Goal: Check status

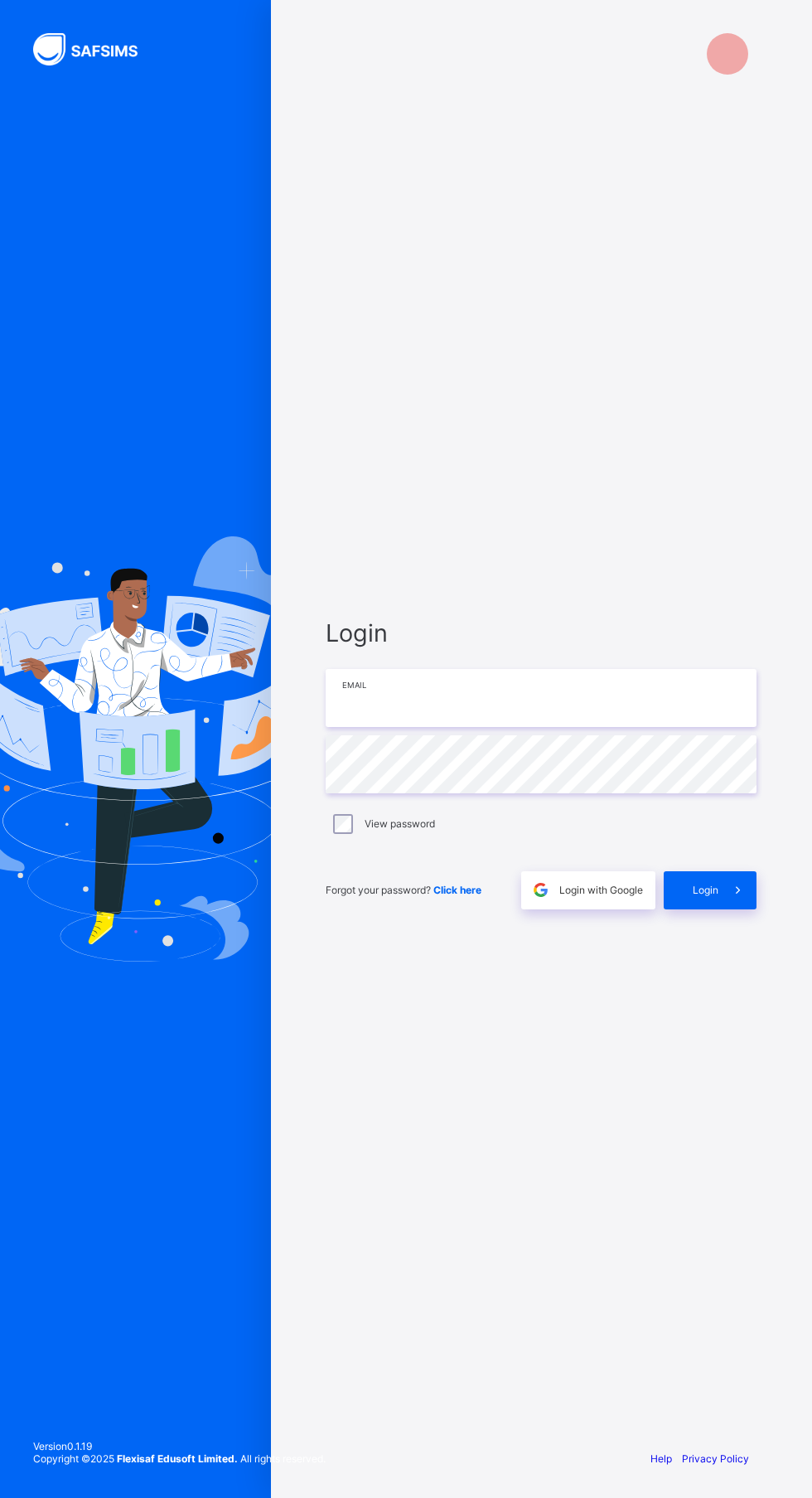
click at [545, 727] on input "email" at bounding box center [541, 697] width 431 height 58
type input "**********"
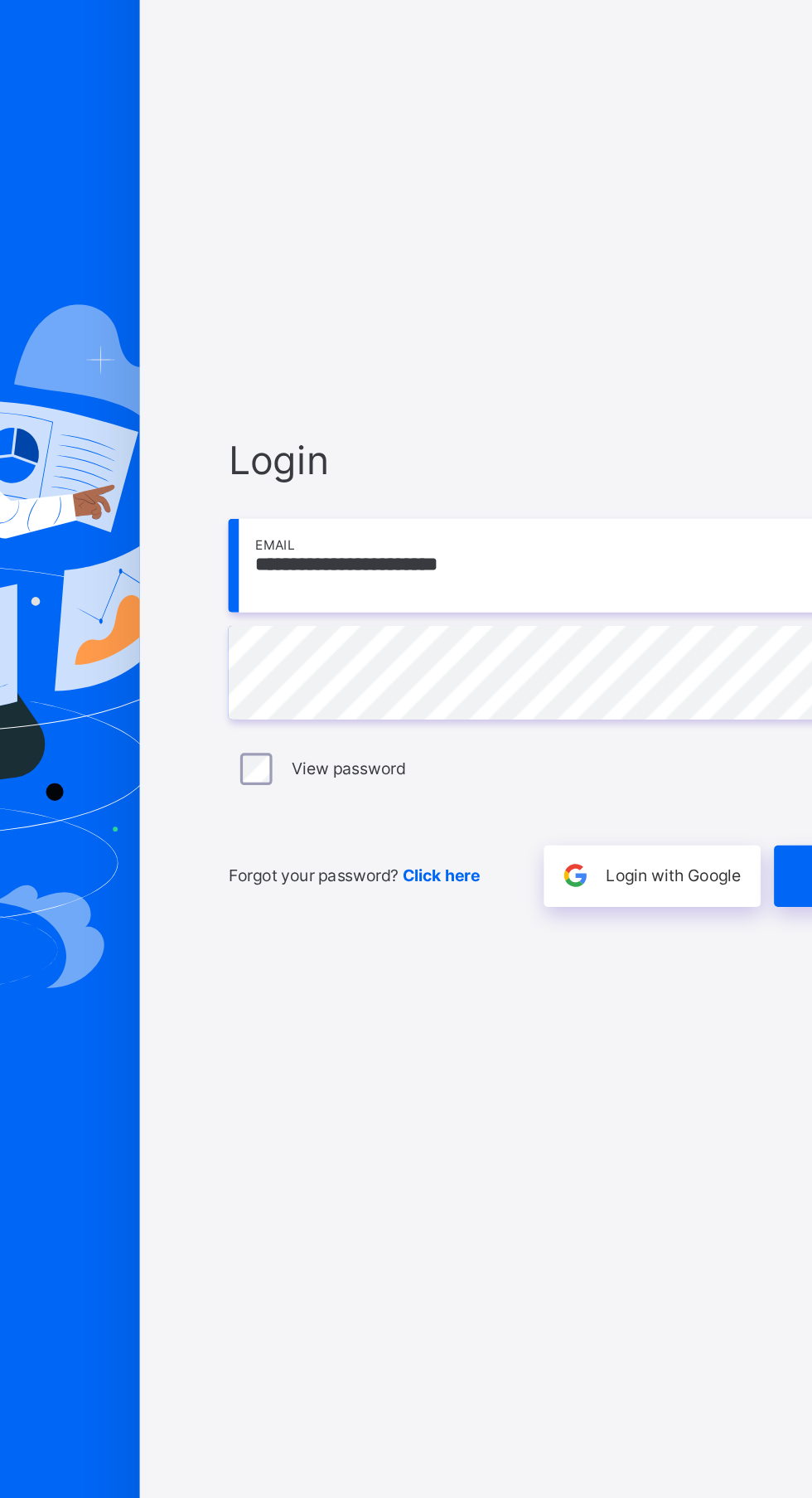
scroll to position [126, 0]
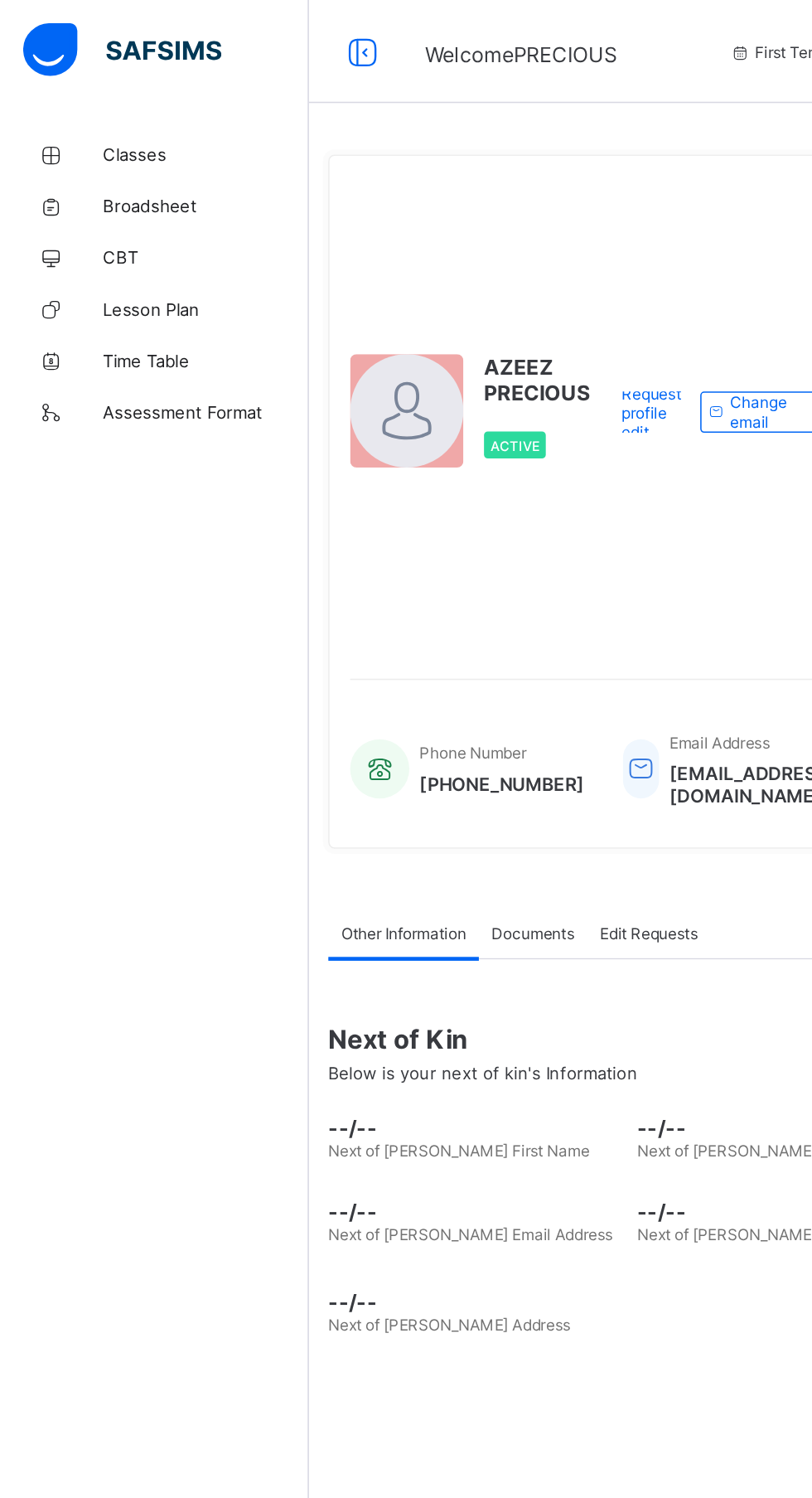
click at [82, 100] on span "Classes" at bounding box center [133, 99] width 133 height 13
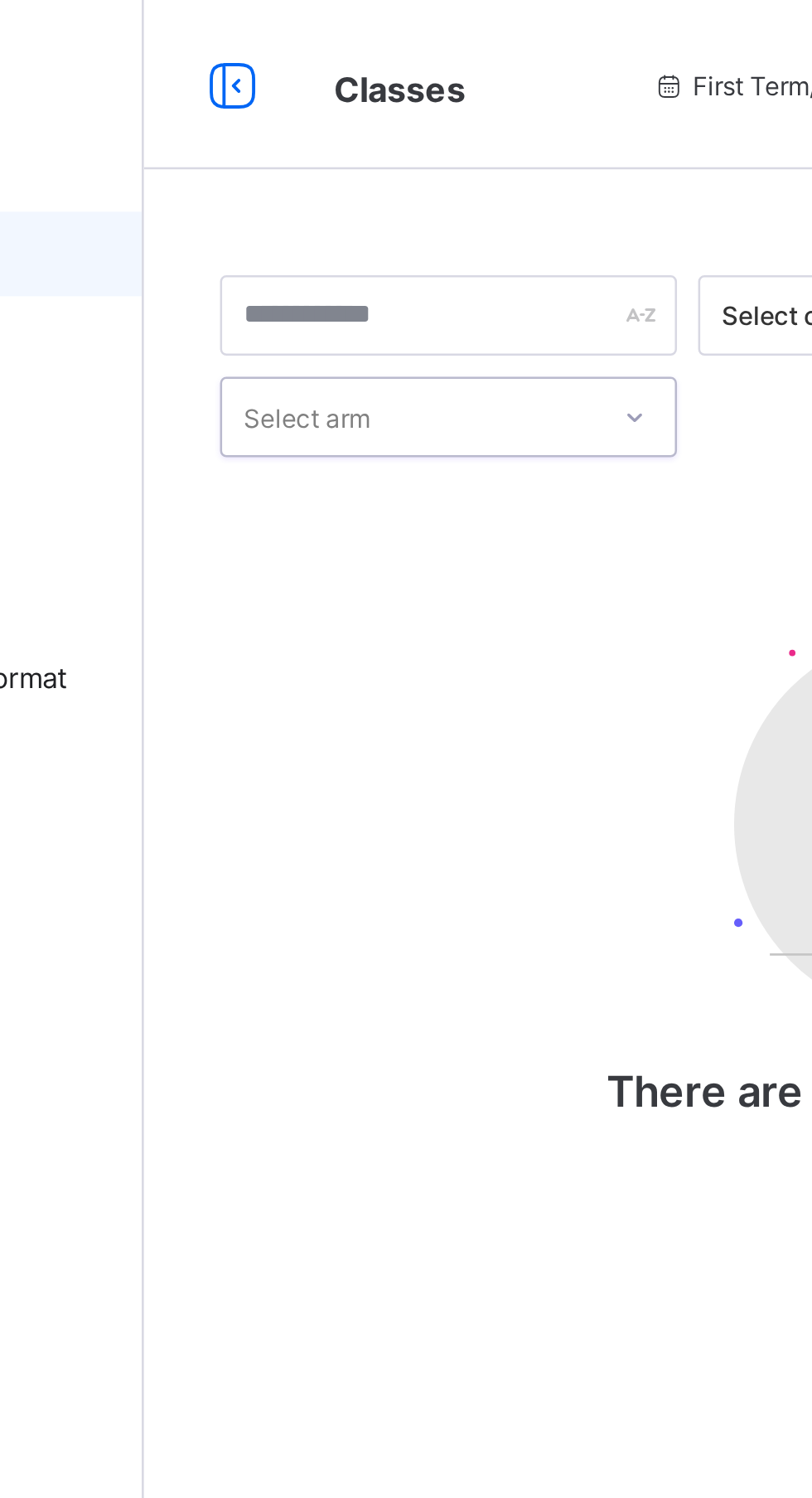
click at [343, 195] on div "Select class section Select level 0 results available. Select is focused ,type …" at bounding box center [505, 289] width 554 height 363
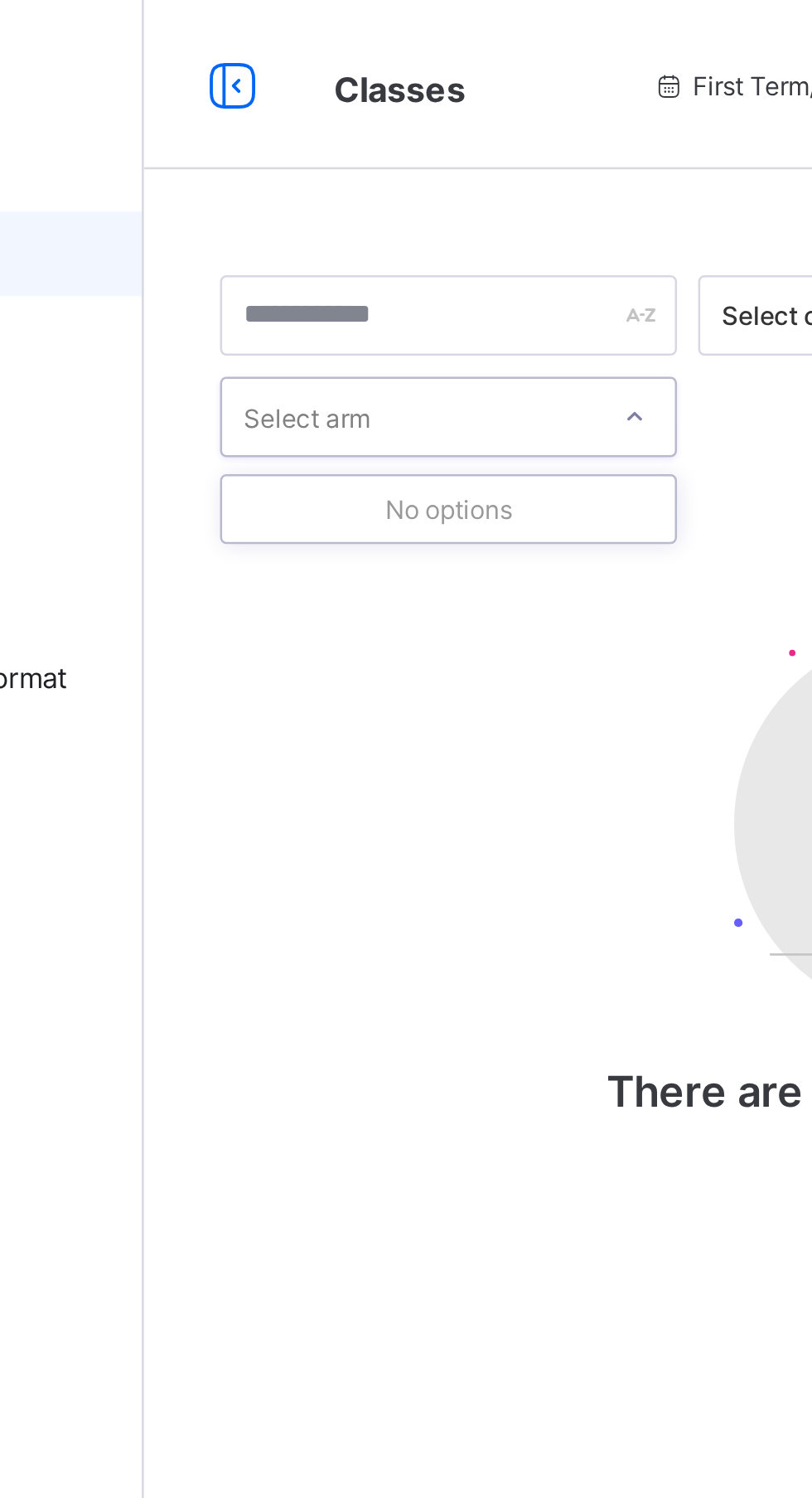
click at [335, 202] on div "No options" at bounding box center [318, 199] width 177 height 26
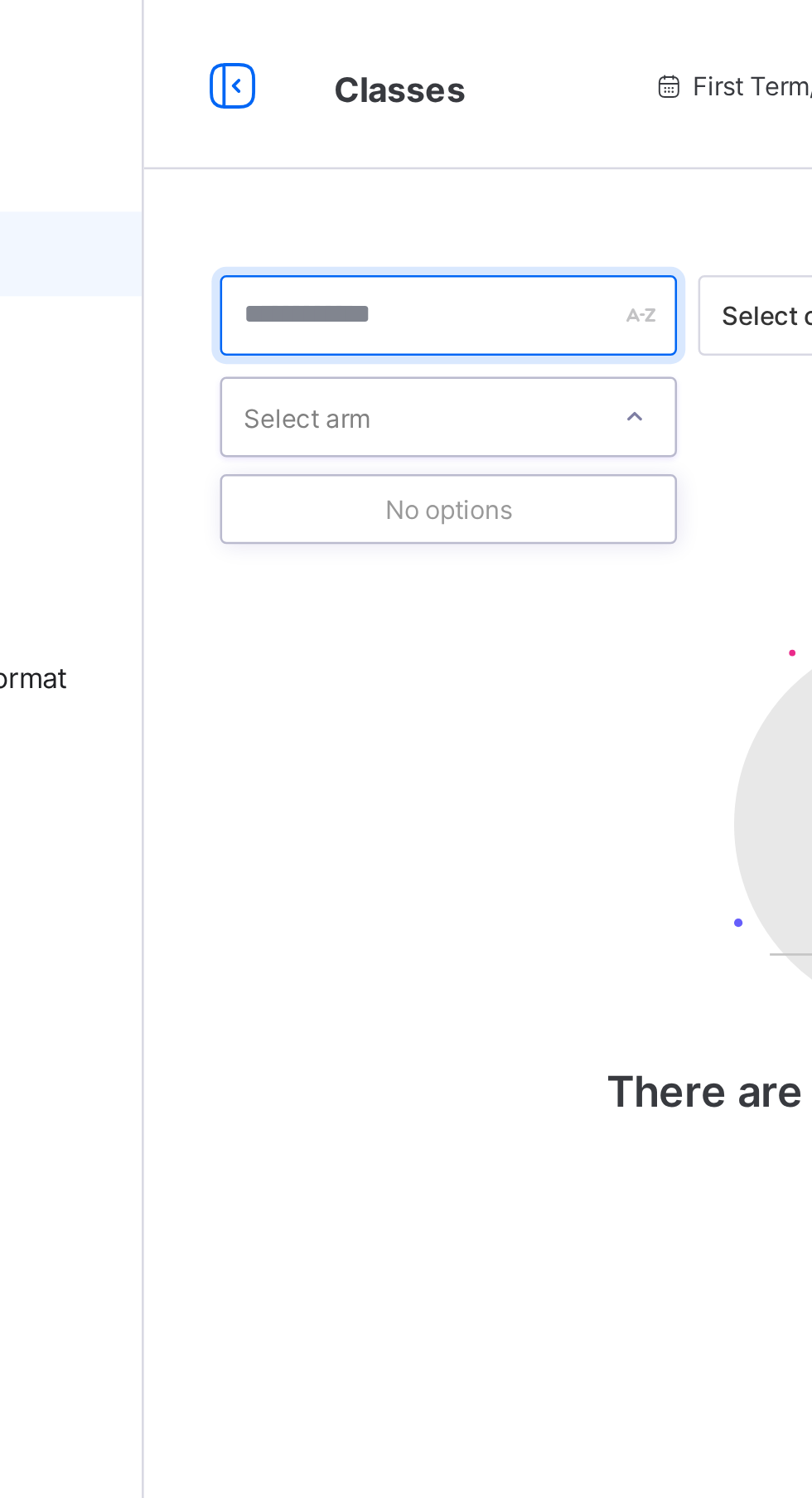
click at [360, 117] on input "text" at bounding box center [318, 123] width 179 height 31
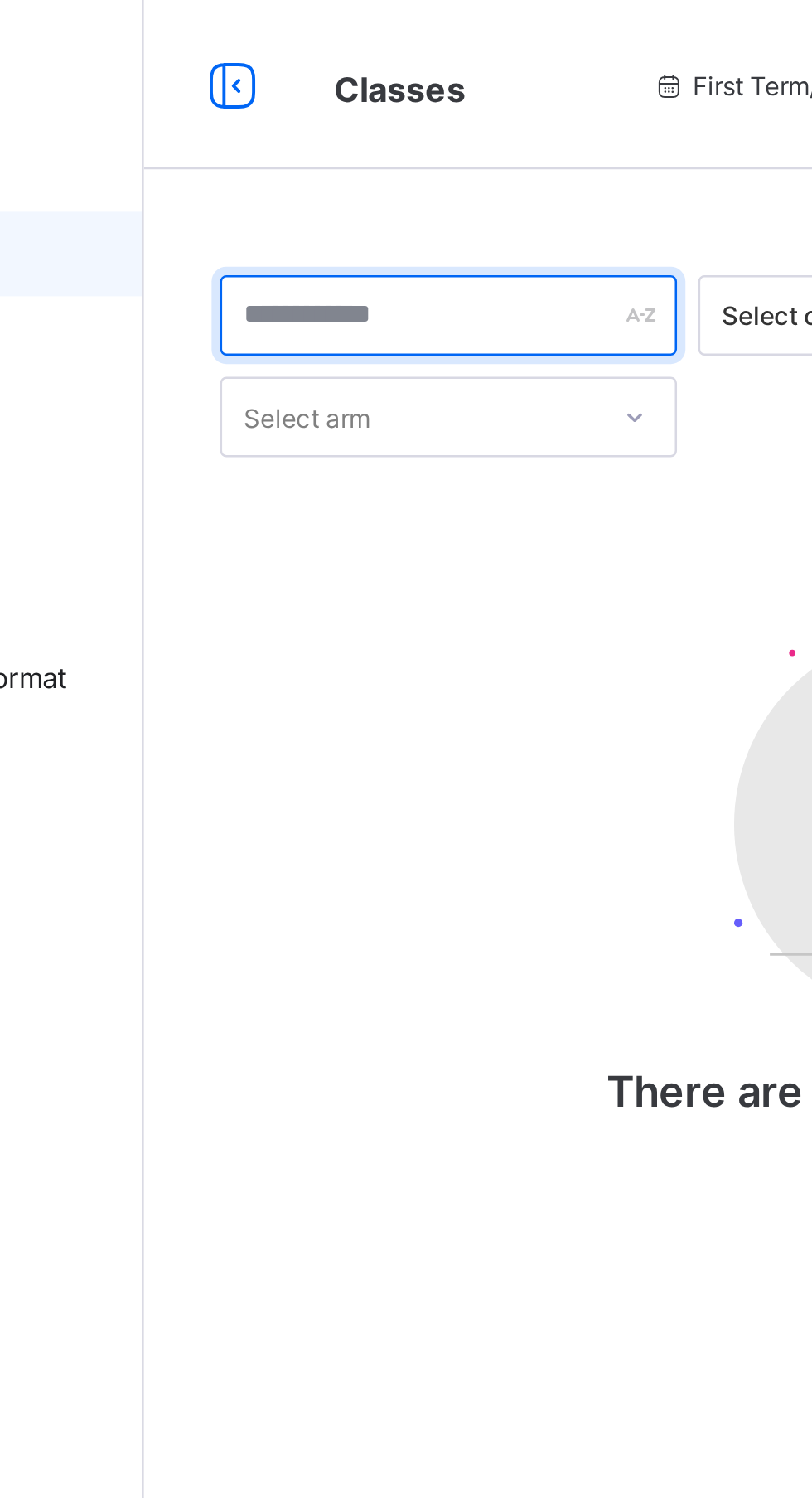
type input "*"
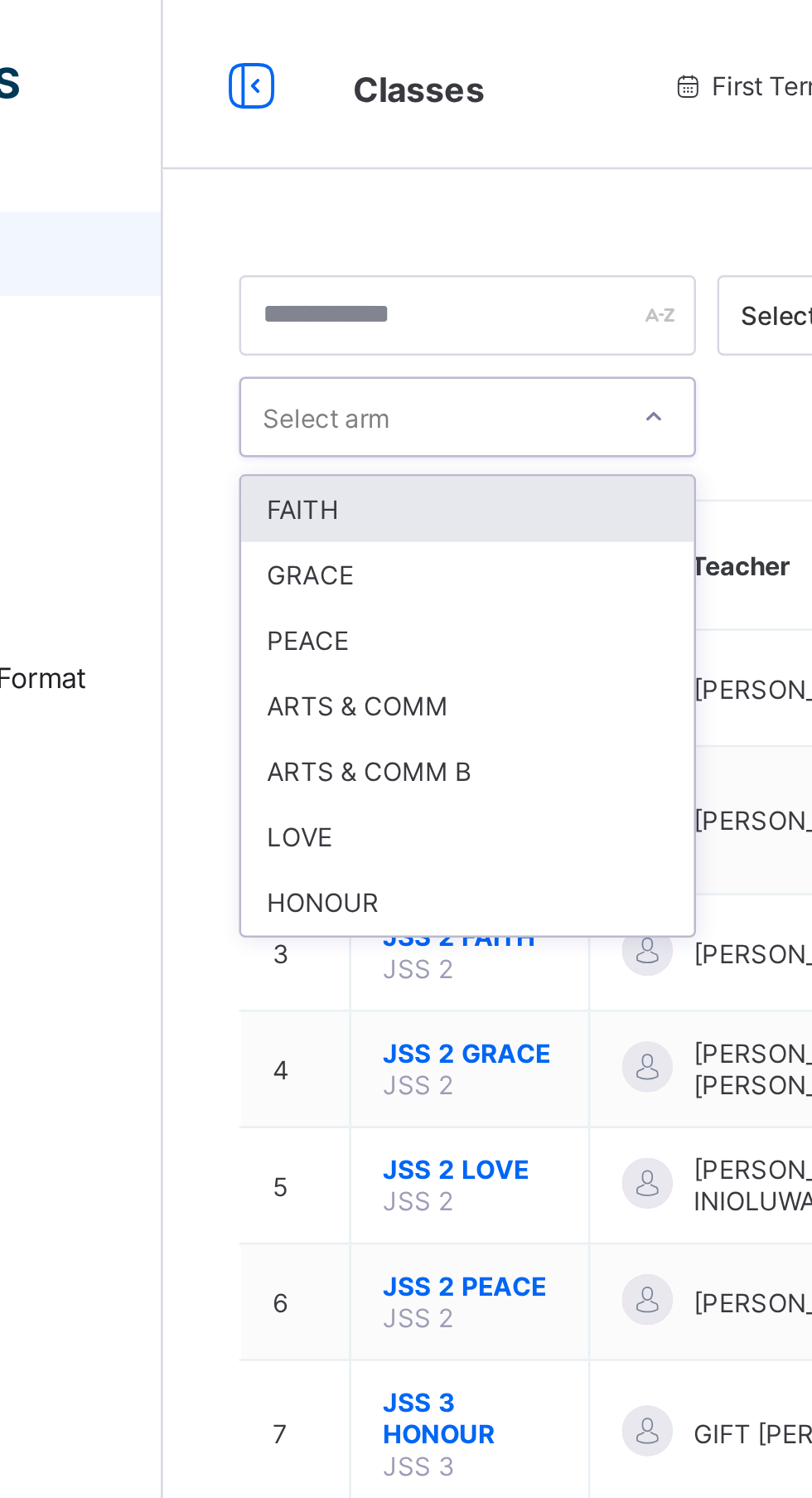
click at [157, 204] on span "Lesson Plan" at bounding box center [133, 198] width 133 height 13
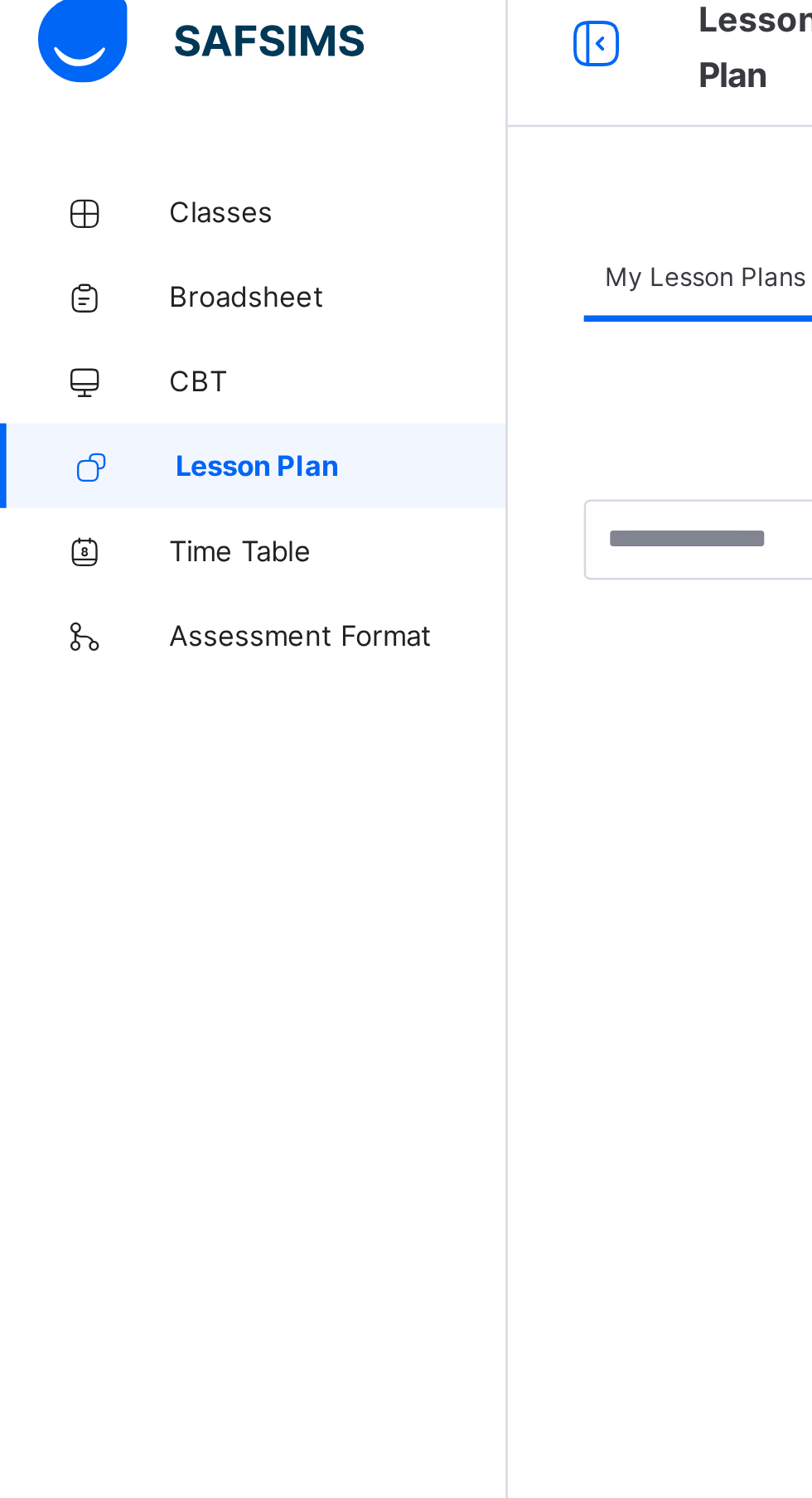
click at [94, 104] on span "Classes" at bounding box center [133, 99] width 133 height 13
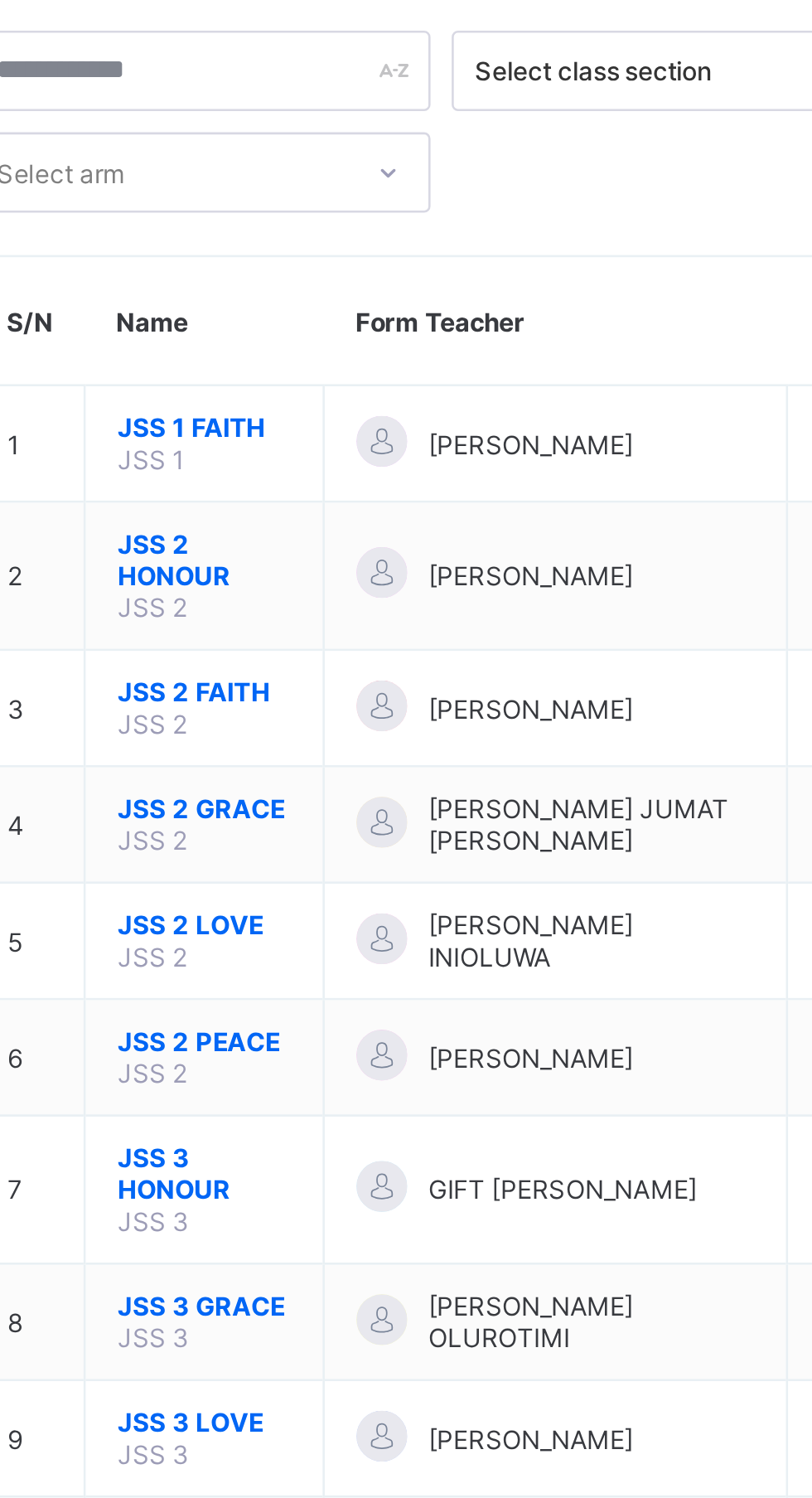
click at [486, 502] on div "[PERSON_NAME]" at bounding box center [456, 510] width 156 height 22
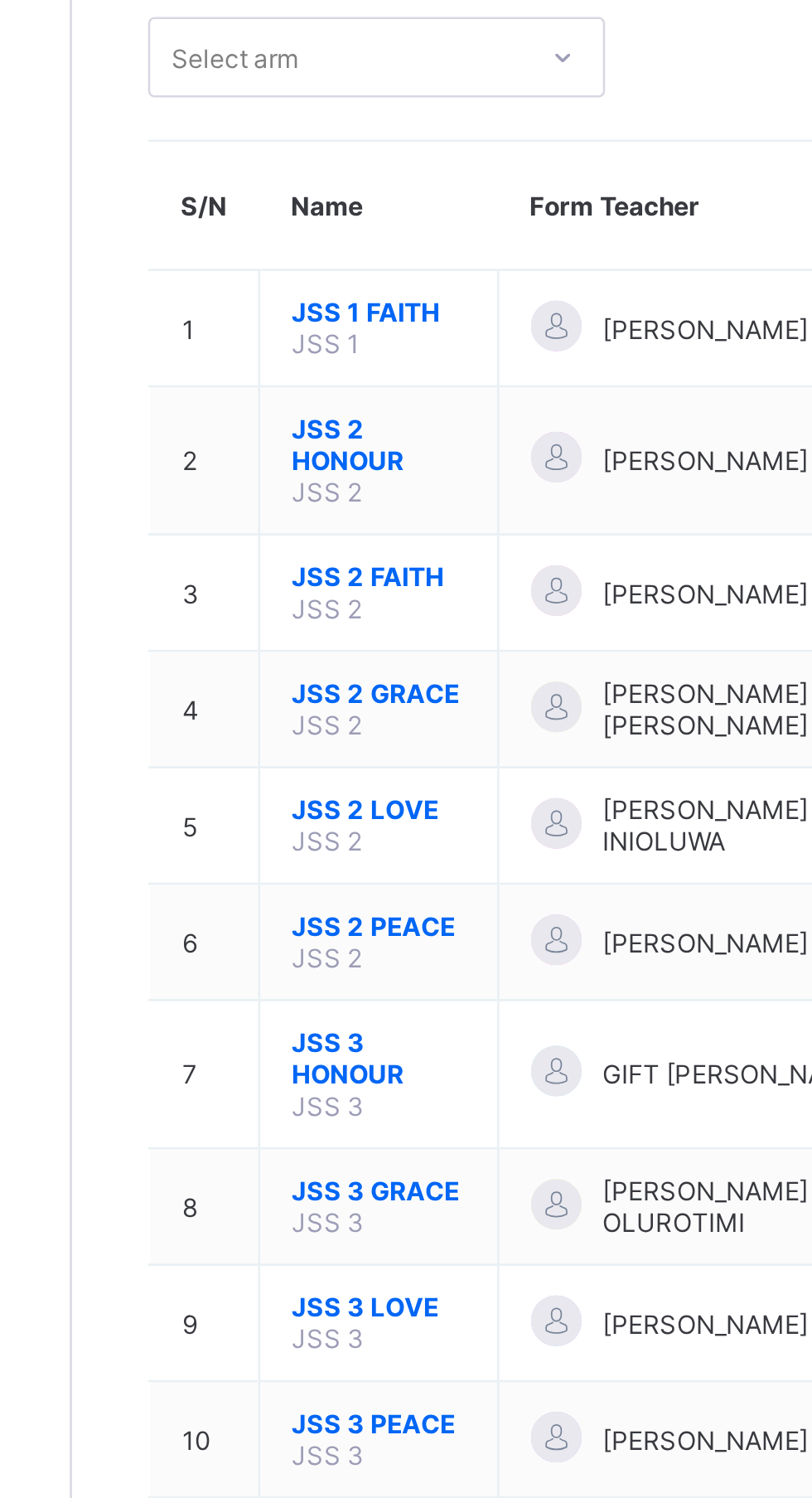
click at [318, 497] on span "JSS 2 PEACE" at bounding box center [319, 503] width 68 height 12
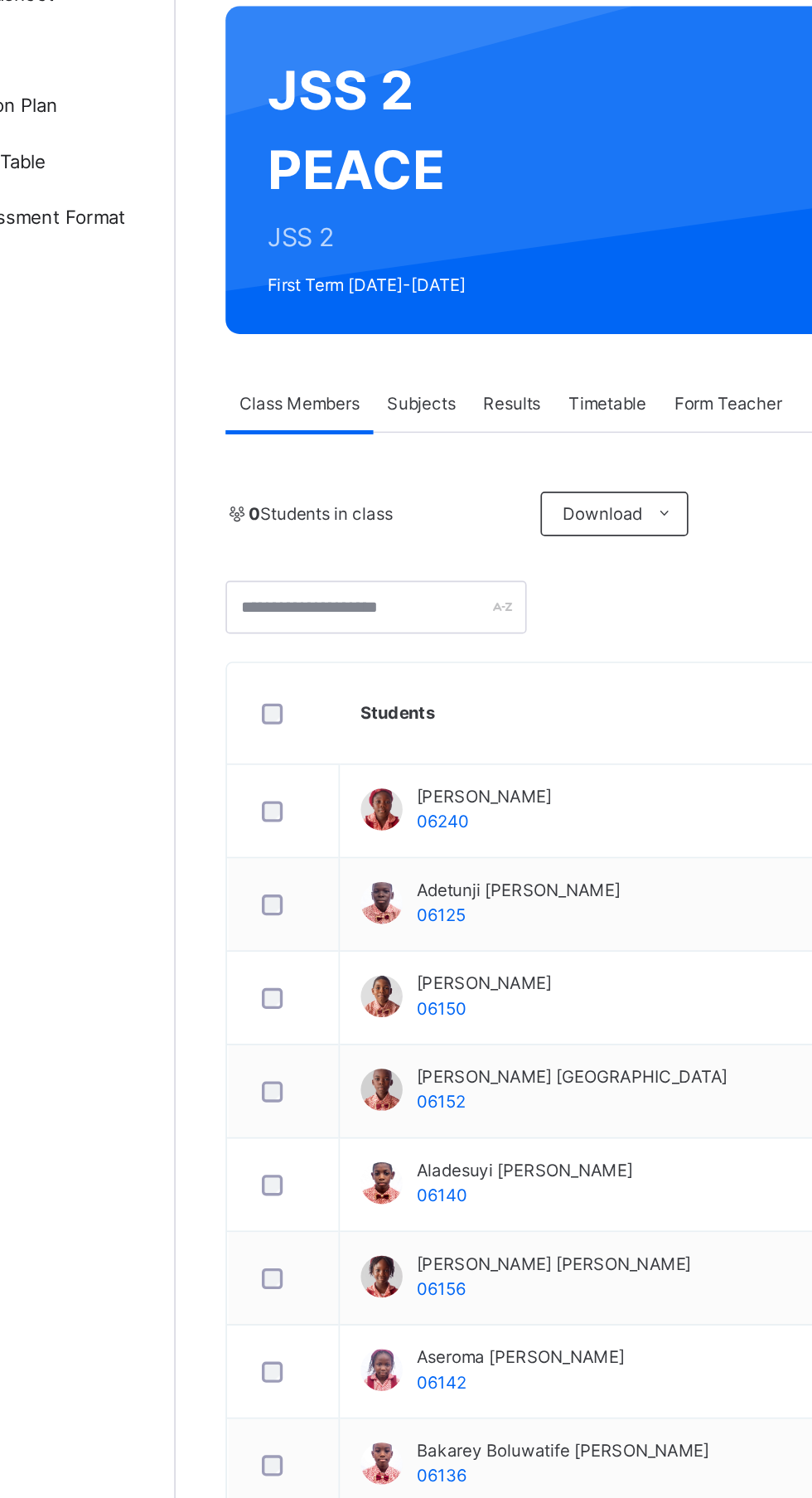
click at [354, 374] on span "Subjects" at bounding box center [345, 375] width 41 height 15
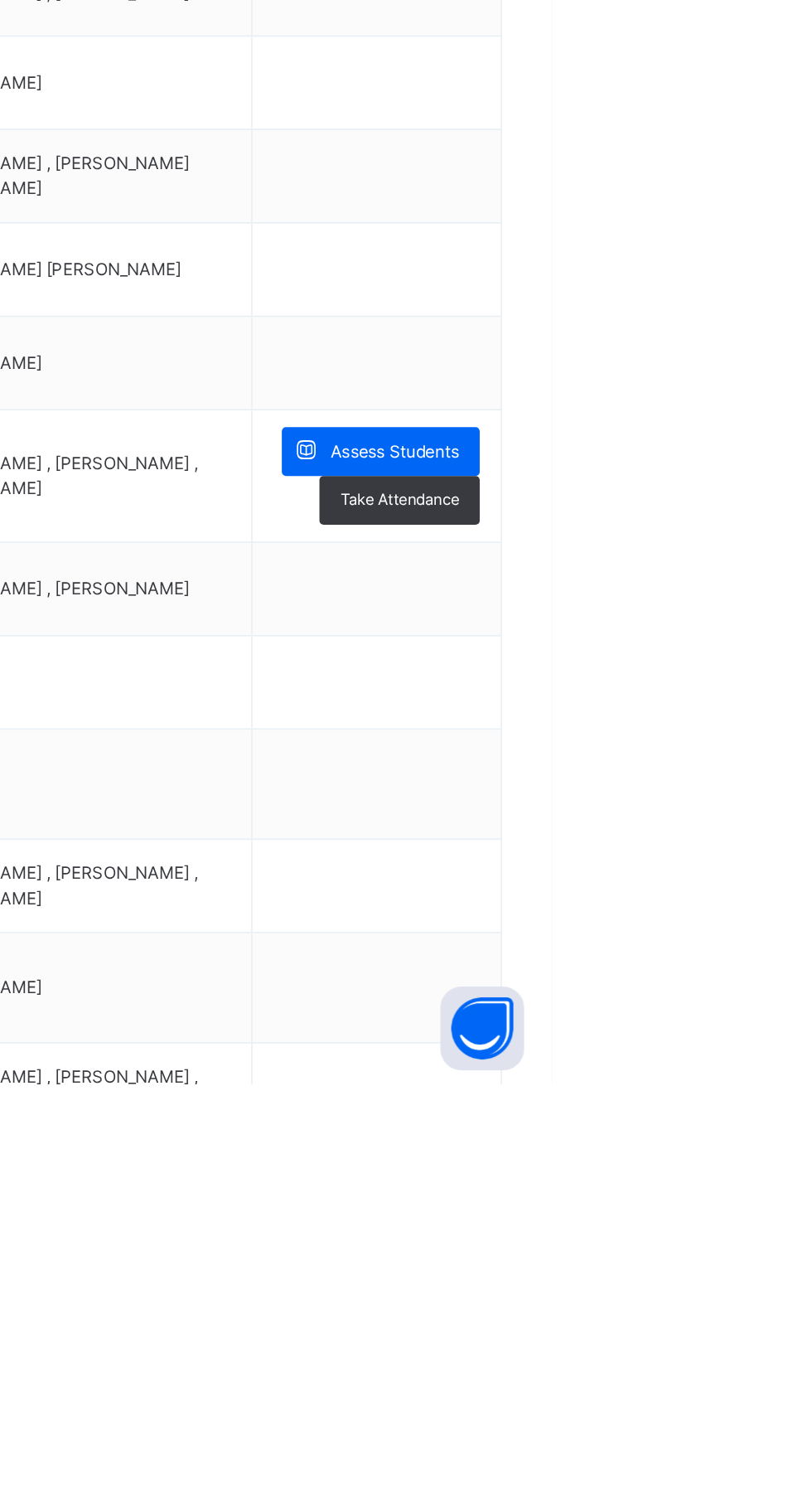
click at [739, 1120] on span "Assess Students" at bounding box center [719, 1123] width 76 height 15
click at [718, 1124] on span "Assess Students" at bounding box center [719, 1123] width 76 height 15
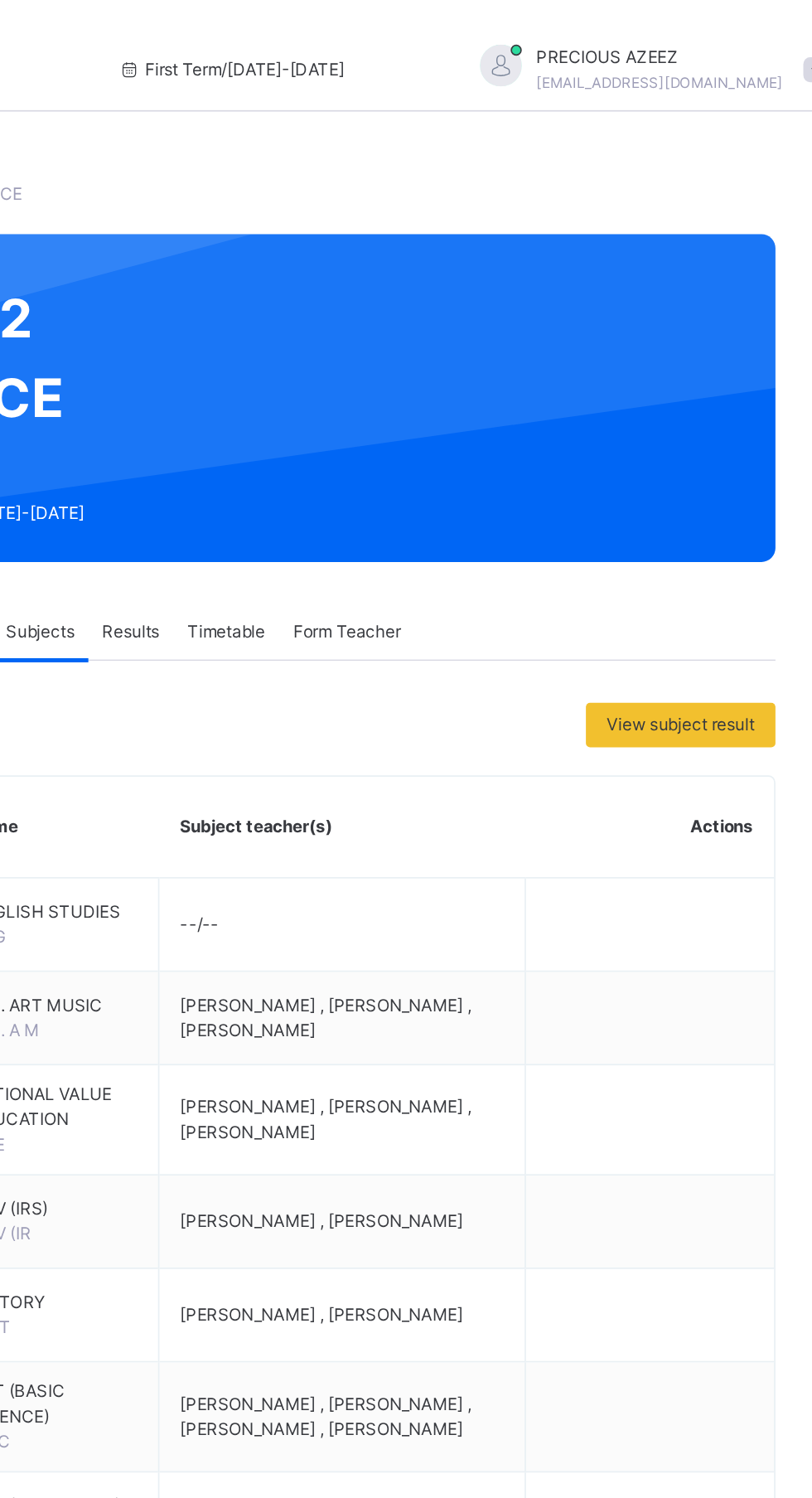
click at [719, 431] on span "View subject result" at bounding box center [726, 431] width 88 height 15
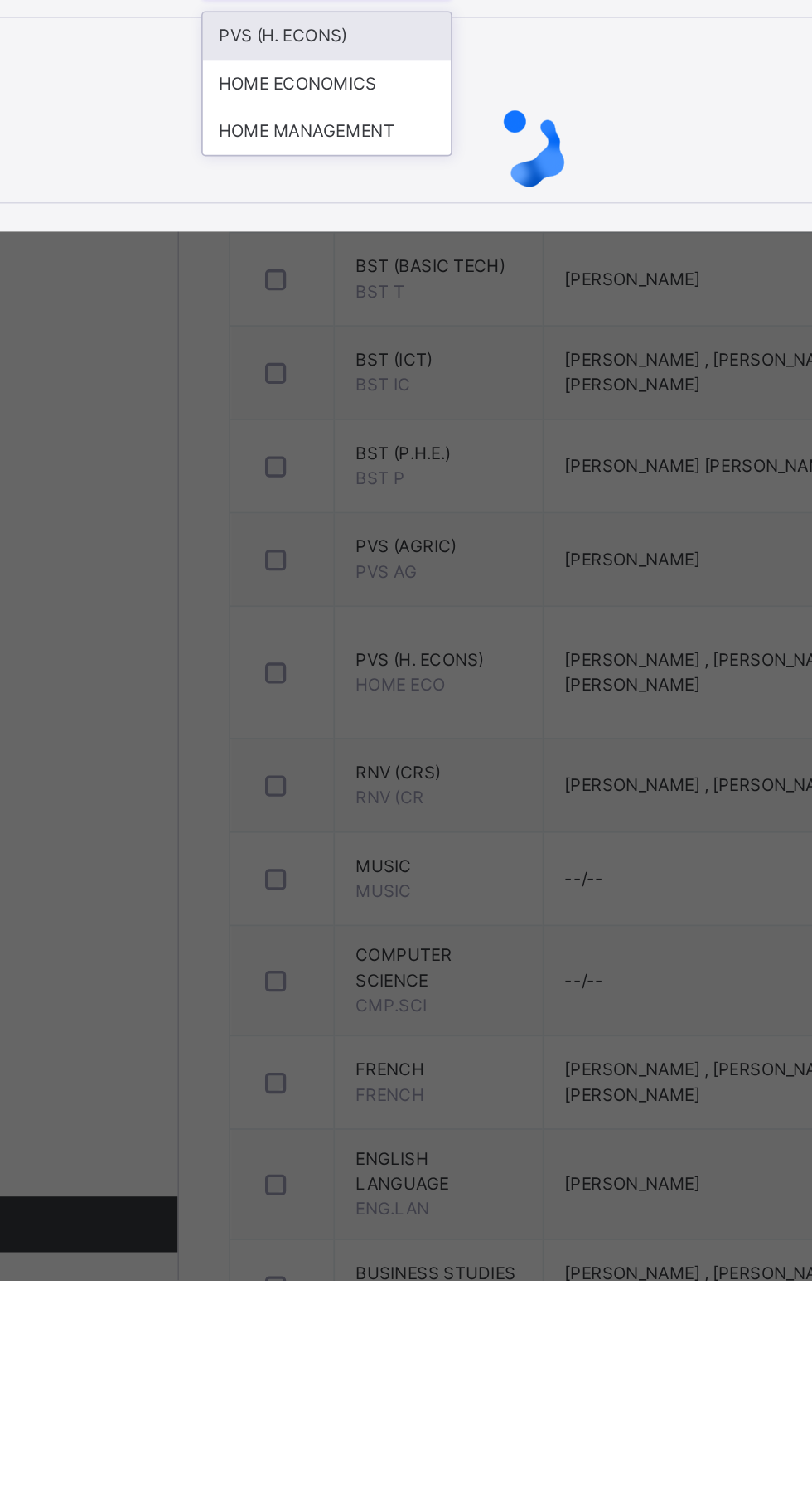
click at [360, 773] on div "PVS (H. ECONS)" at bounding box center [287, 759] width 148 height 28
type input "**"
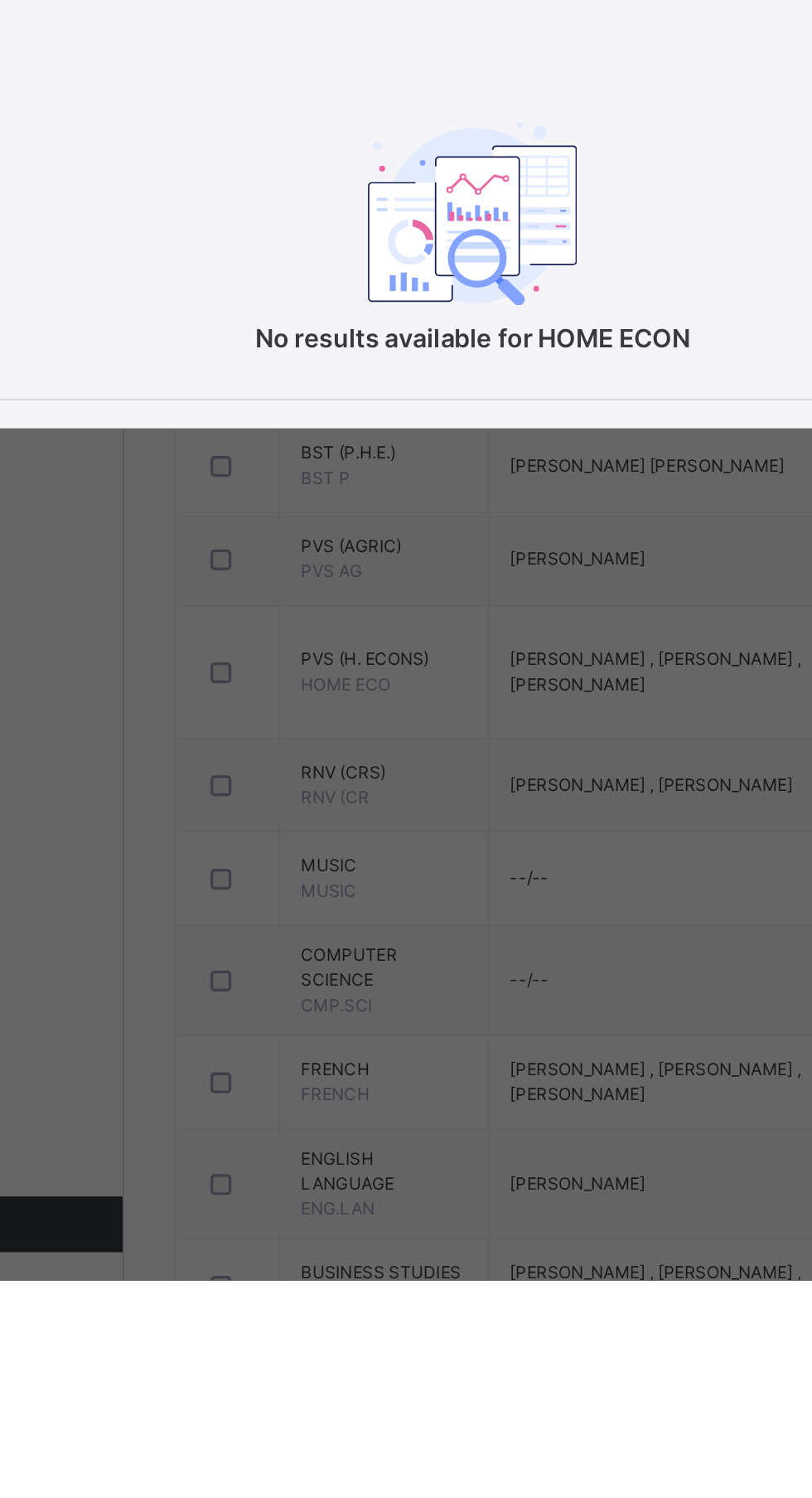
click at [422, 949] on p "No results available for HOME ECON" at bounding box center [406, 938] width 332 height 22
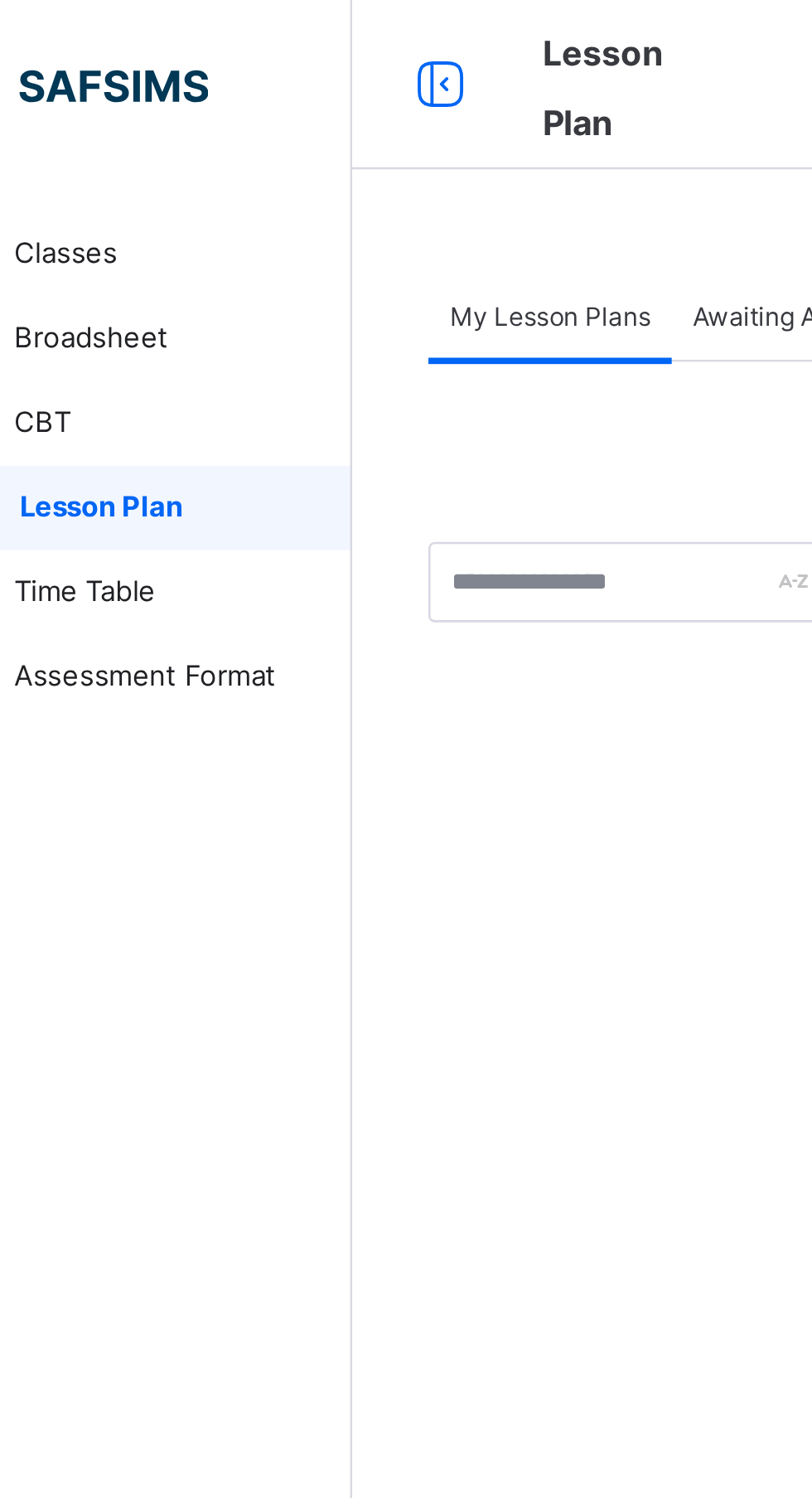
click at [135, 86] on link "Classes" at bounding box center [100, 99] width 199 height 33
click at [141, 97] on span "Classes" at bounding box center [133, 100] width 133 height 17
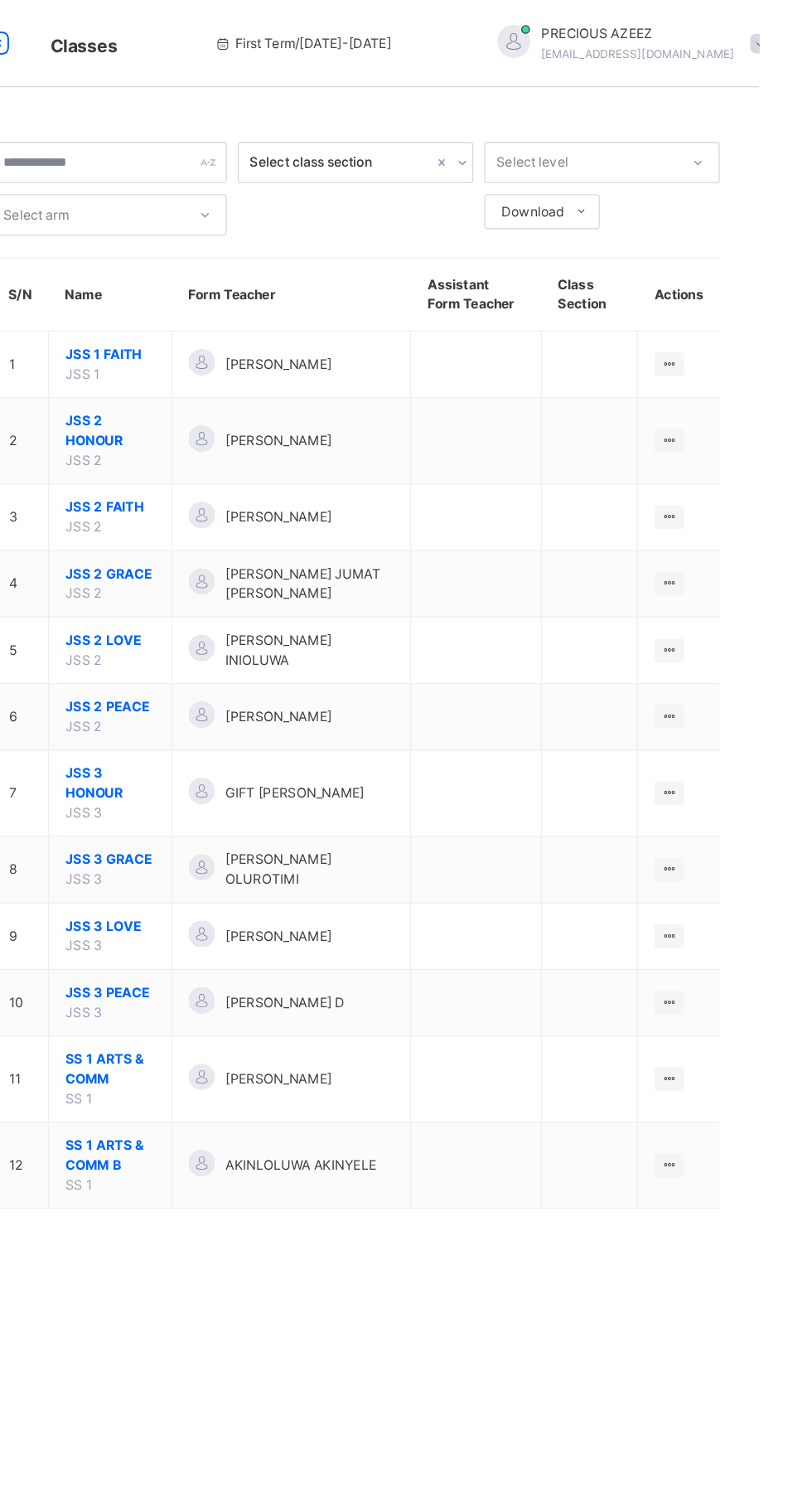
click at [312, 530] on span "JSS 2 PEACE" at bounding box center [319, 537] width 68 height 15
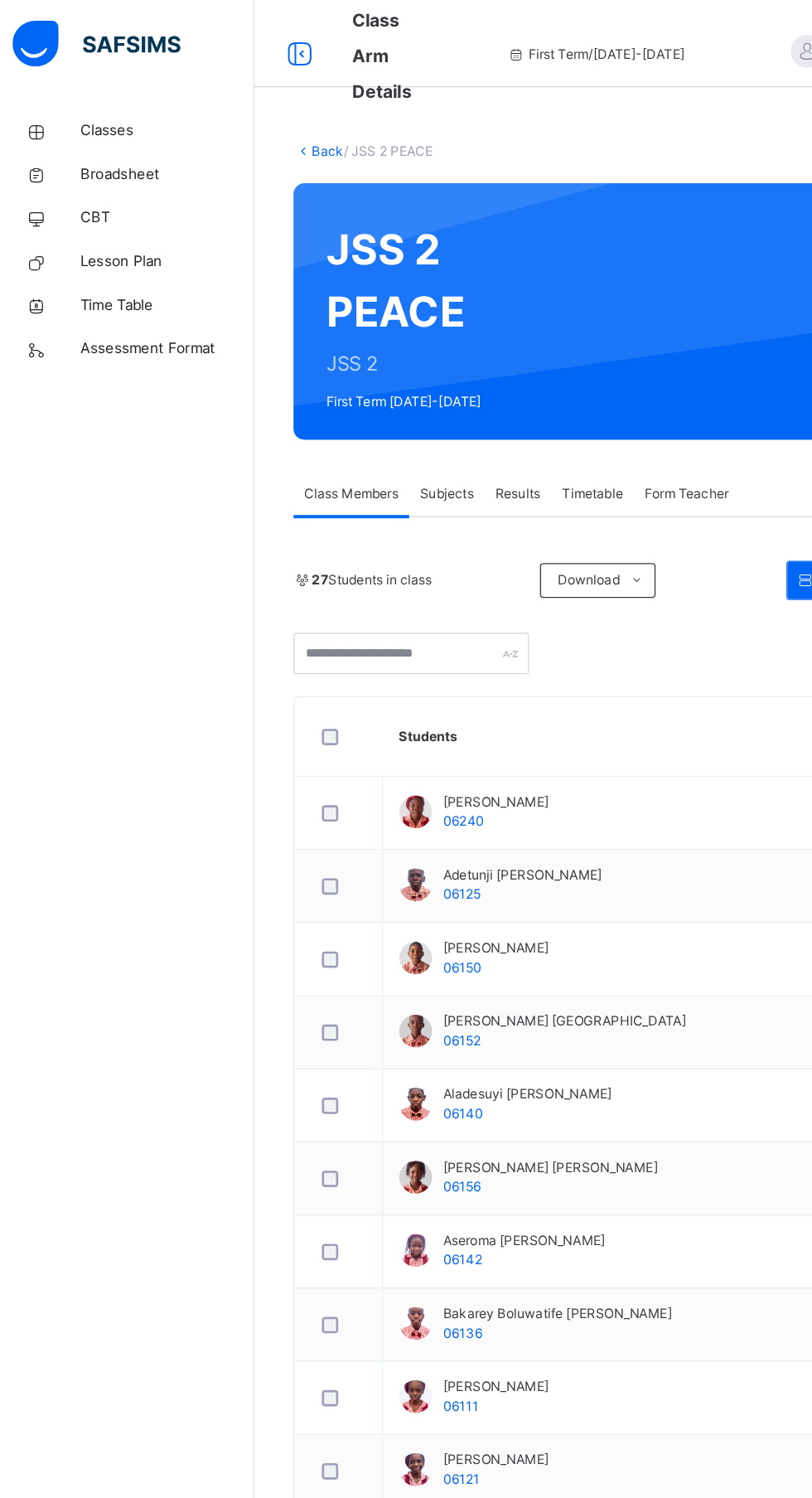
click at [349, 391] on div "Subjects" at bounding box center [345, 375] width 57 height 33
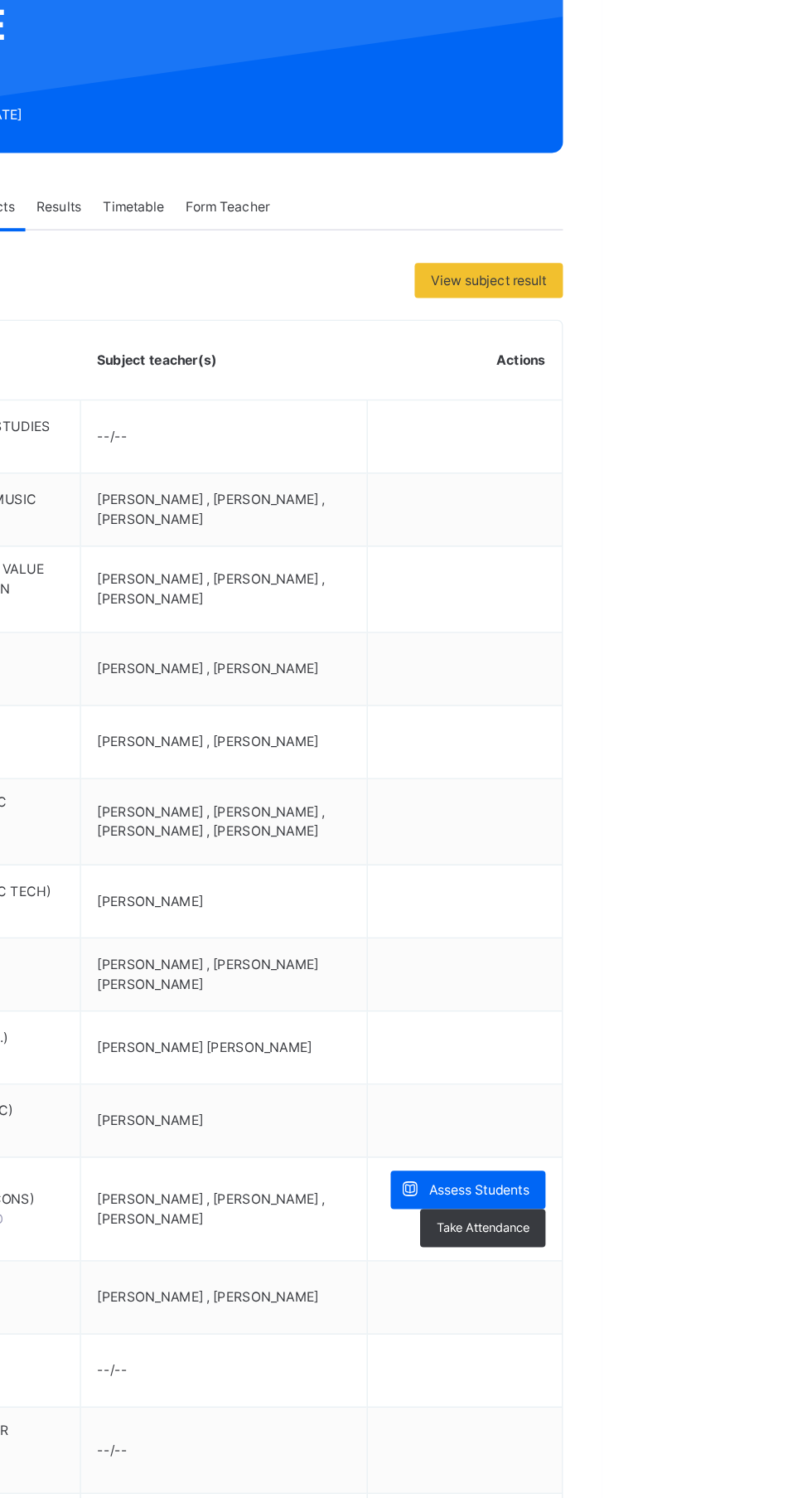
click at [680, 1123] on span "Assess Students" at bounding box center [719, 1123] width 76 height 15
